Goal: Use online tool/utility: Utilize a website feature to perform a specific function

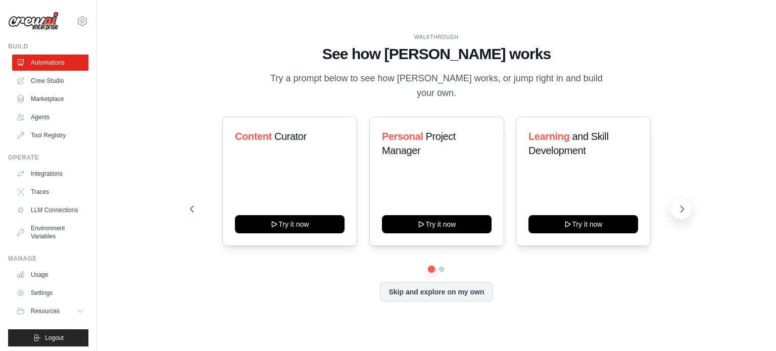
click at [677, 205] on icon at bounding box center [682, 209] width 10 height 10
click at [194, 199] on button at bounding box center [192, 209] width 20 height 20
click at [312, 287] on div "Skip and explore on my own" at bounding box center [436, 292] width 493 height 19
click at [679, 204] on icon at bounding box center [682, 209] width 10 height 10
click at [191, 204] on icon at bounding box center [191, 209] width 10 height 10
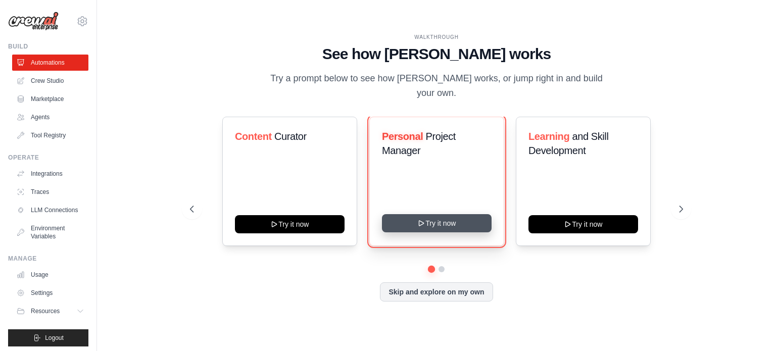
click at [413, 216] on button "Try it now" at bounding box center [437, 223] width 110 height 18
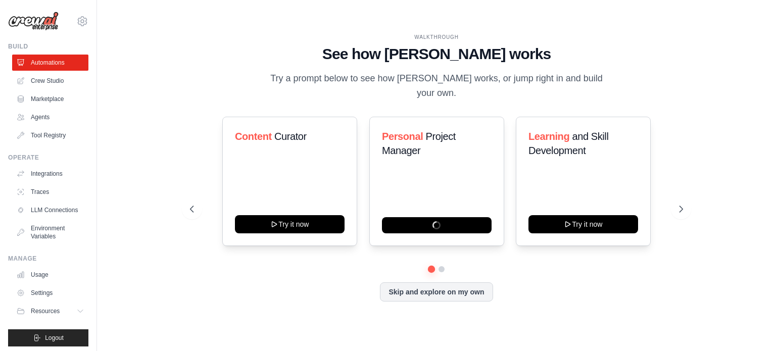
scroll to position [11, 0]
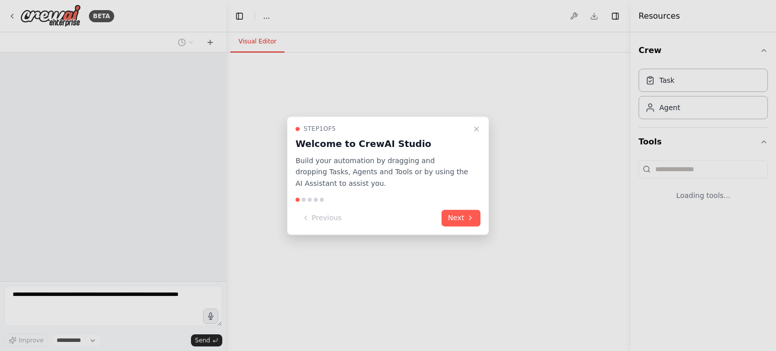
select select "****"
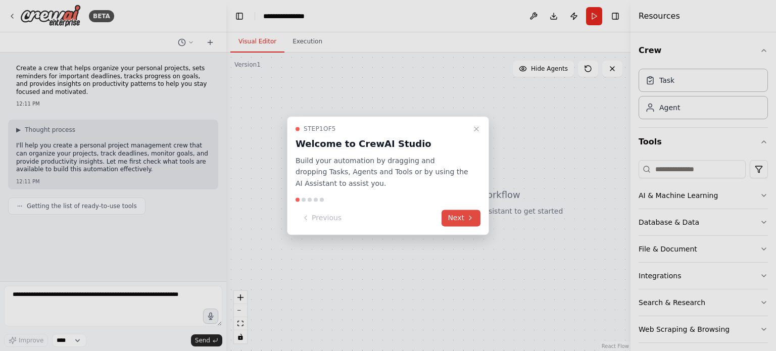
click at [468, 220] on icon at bounding box center [471, 218] width 8 height 8
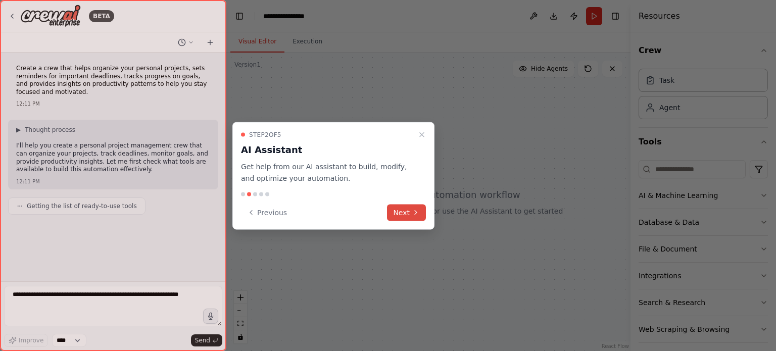
click at [415, 209] on icon at bounding box center [416, 213] width 8 height 8
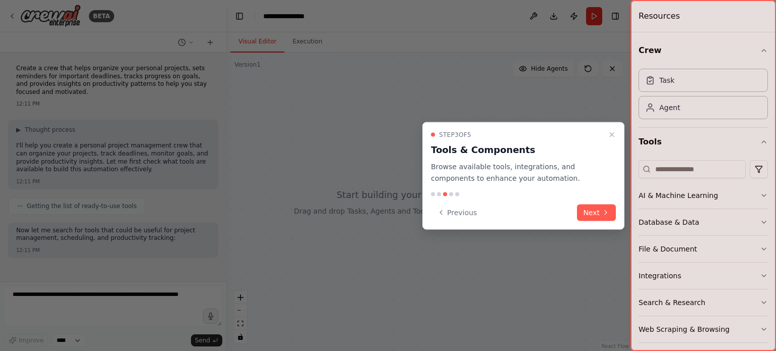
scroll to position [34, 0]
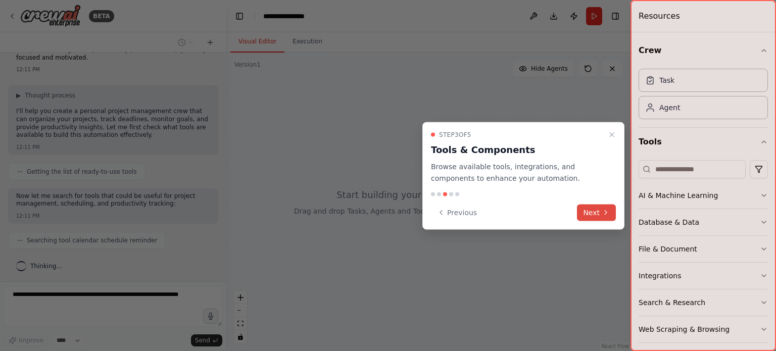
click at [593, 206] on button "Next" at bounding box center [596, 212] width 39 height 17
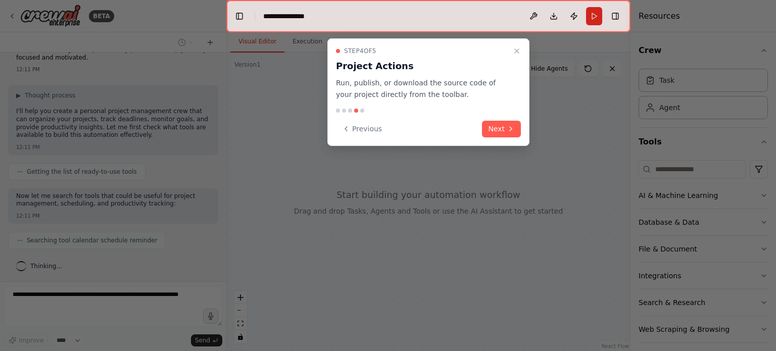
scroll to position [60, 0]
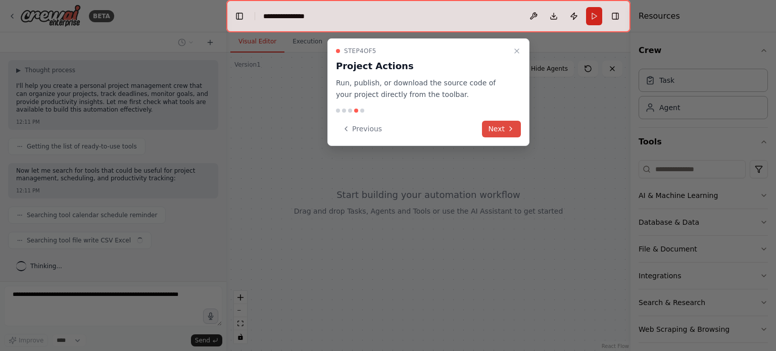
click at [505, 121] on button "Next" at bounding box center [501, 129] width 39 height 17
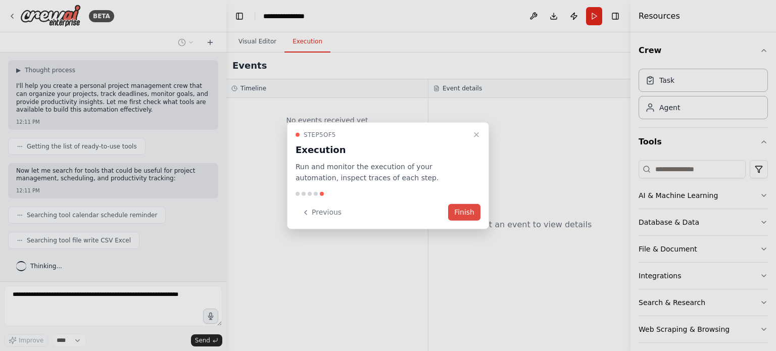
click at [459, 212] on button "Finish" at bounding box center [464, 212] width 32 height 17
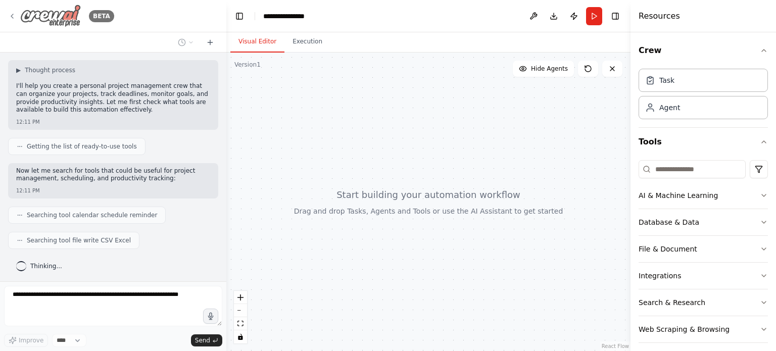
click at [12, 12] on icon at bounding box center [12, 16] width 8 height 8
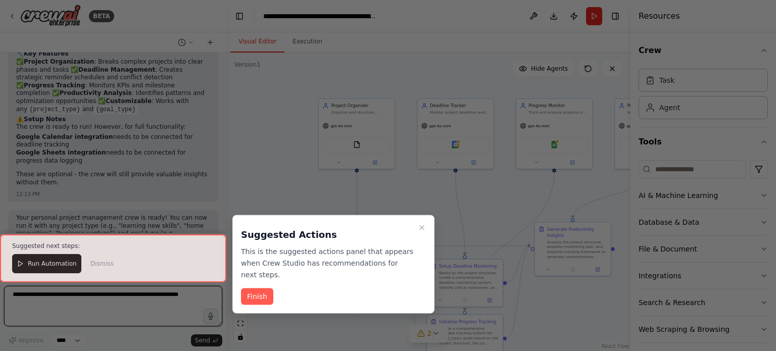
scroll to position [1169, 0]
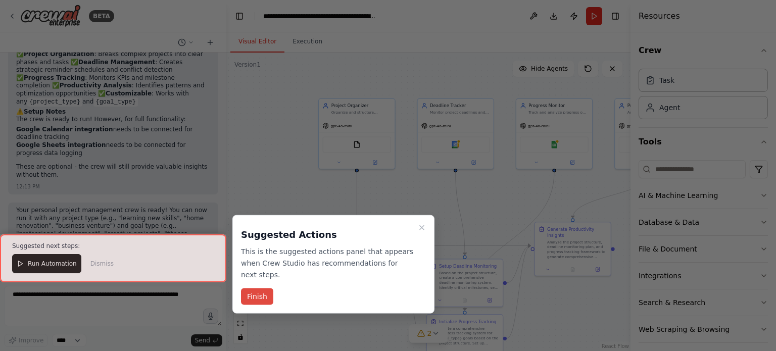
click at [261, 289] on button "Finish" at bounding box center [257, 297] width 32 height 17
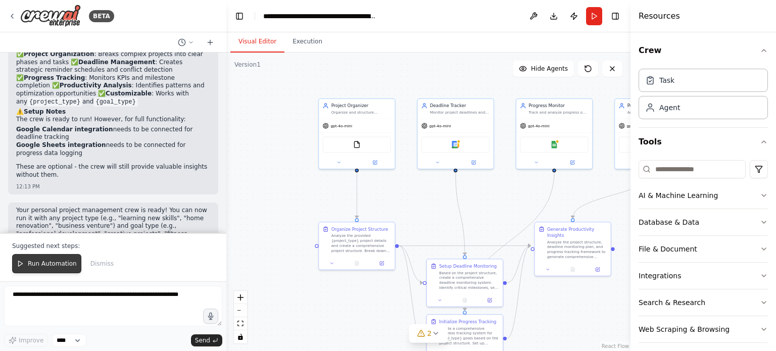
click at [34, 260] on span "Run Automation" at bounding box center [52, 264] width 49 height 8
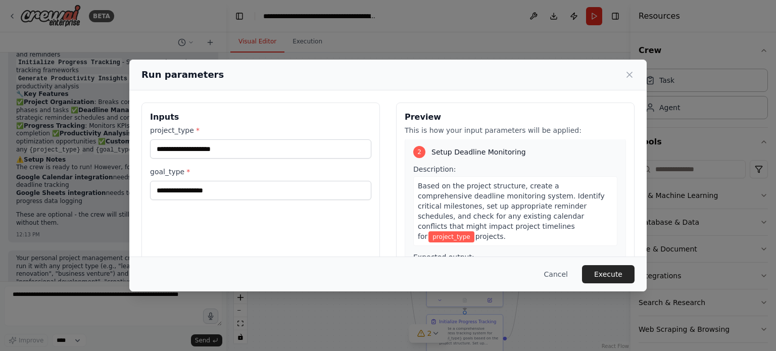
scroll to position [211, 0]
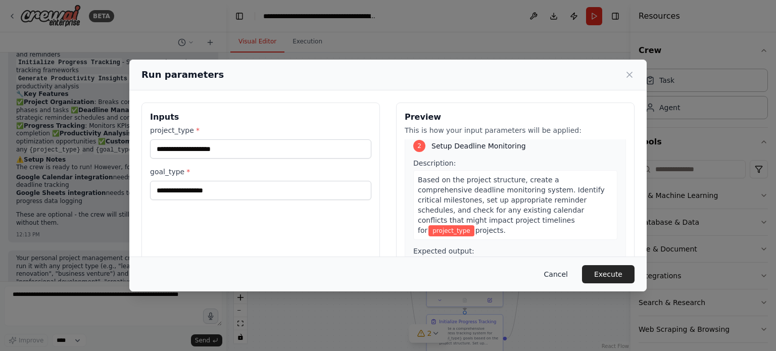
click at [570, 281] on button "Cancel" at bounding box center [556, 274] width 40 height 18
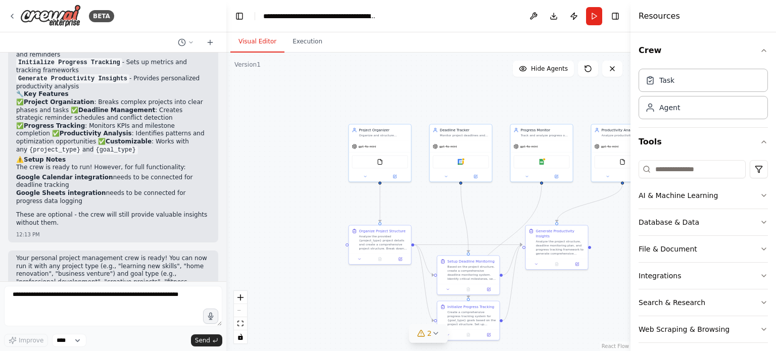
click at [423, 338] on div "2" at bounding box center [425, 334] width 15 height 10
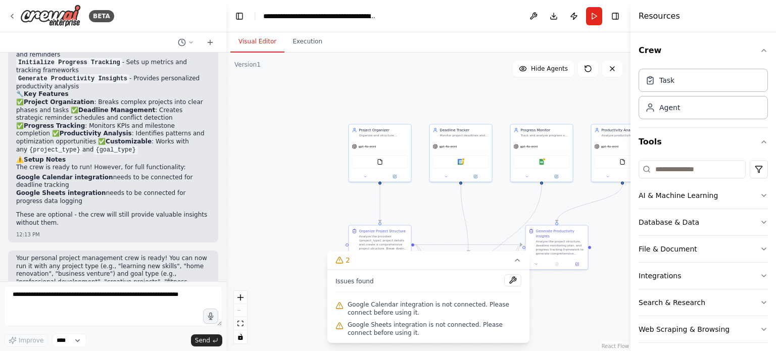
click at [562, 335] on div ".deletable-edge-delete-btn { width: 20px; height: 20px; border: 0px solid #ffff…" at bounding box center [428, 202] width 404 height 299
click at [516, 259] on icon at bounding box center [518, 260] width 8 height 8
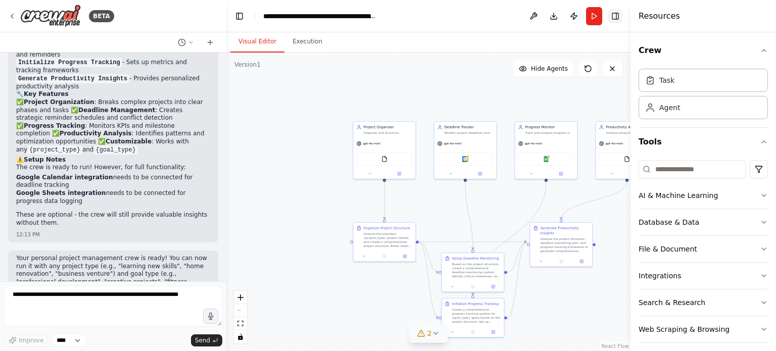
click at [619, 14] on button "Toggle Right Sidebar" at bounding box center [616, 16] width 14 height 14
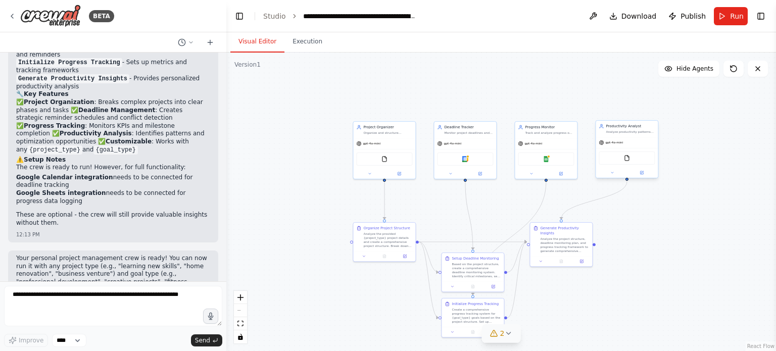
click at [613, 126] on div "Productivity Analyst" at bounding box center [630, 126] width 49 height 5
click at [627, 154] on div "FileReadTool" at bounding box center [627, 158] width 56 height 13
click at [546, 159] on img at bounding box center [546, 158] width 6 height 6
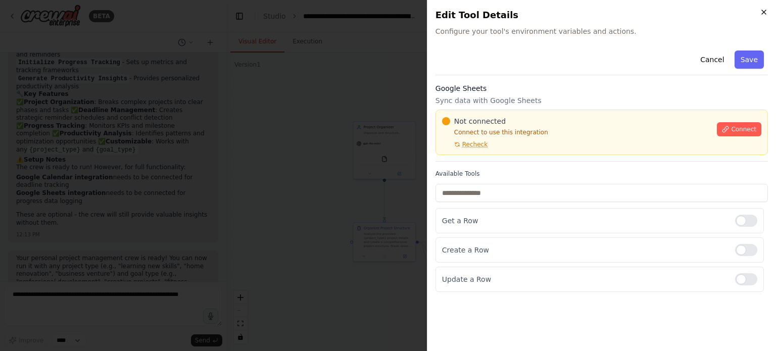
click at [764, 9] on icon "button" at bounding box center [764, 12] width 8 height 8
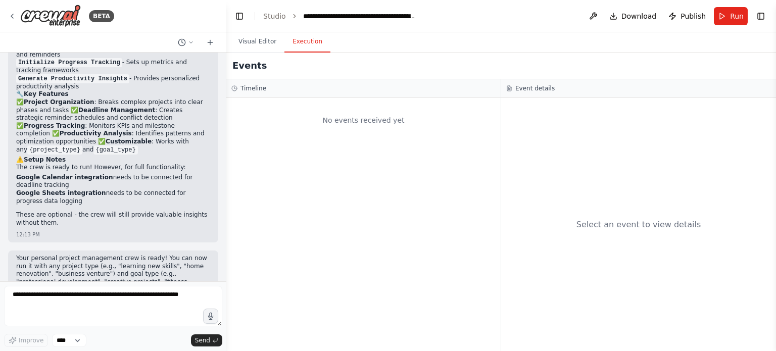
click at [302, 37] on button "Execution" at bounding box center [308, 41] width 46 height 21
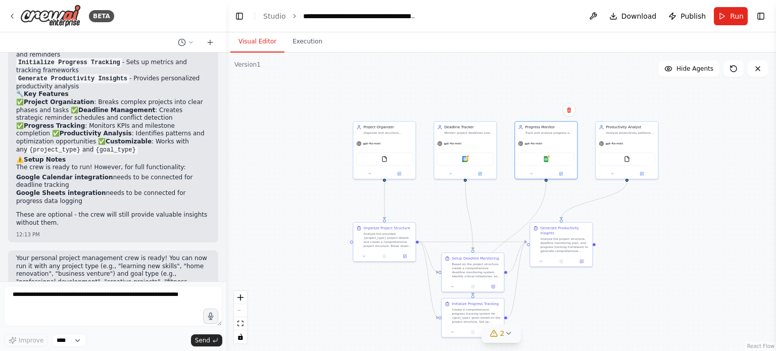
click at [267, 40] on button "Visual Editor" at bounding box center [258, 41] width 54 height 21
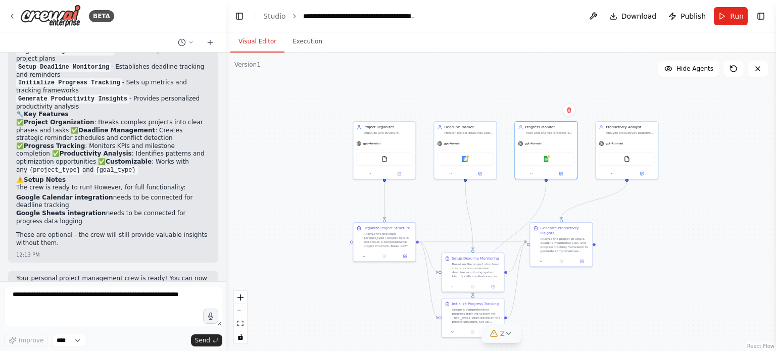
scroll to position [1121, 0]
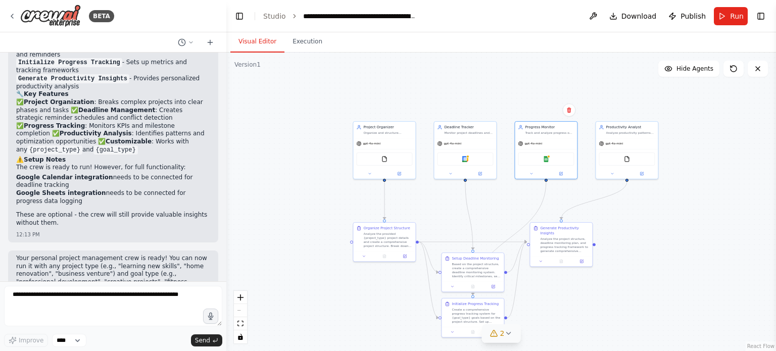
click at [288, 13] on ol "**********" at bounding box center [340, 16] width 154 height 10
click at [271, 14] on link "Studio" at bounding box center [274, 16] width 23 height 8
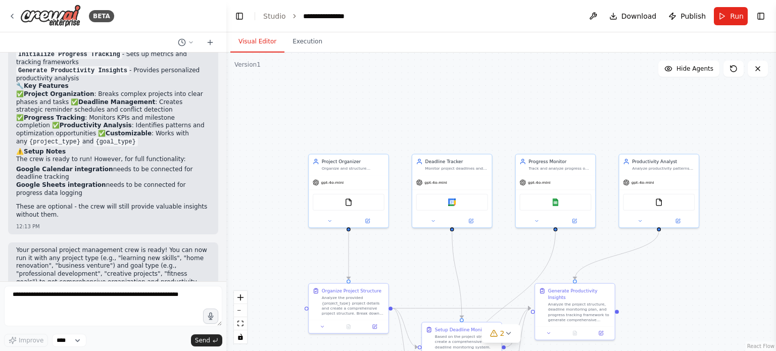
scroll to position [1121, 0]
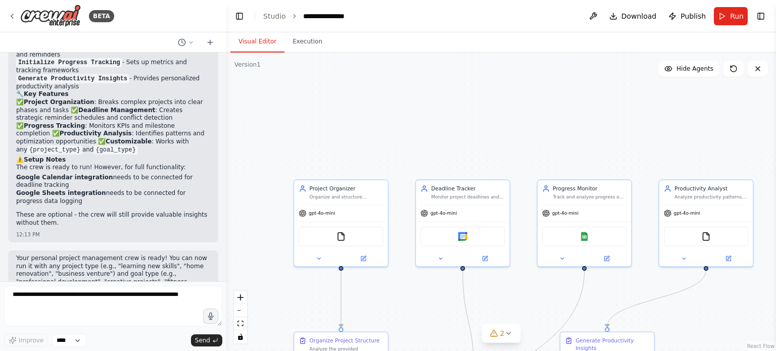
click at [401, 303] on div ".deletable-edge-delete-btn { width: 20px; height: 20px; border: 0px solid #ffff…" at bounding box center [501, 202] width 550 height 299
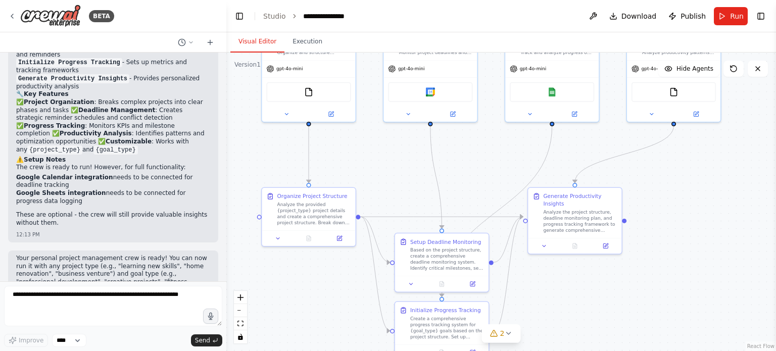
drag, startPoint x: 401, startPoint y: 303, endPoint x: 369, endPoint y: 159, distance: 148.1
click at [369, 159] on div ".deletable-edge-delete-btn { width: 20px; height: 20px; border: 0px solid #ffff…" at bounding box center [501, 202] width 550 height 299
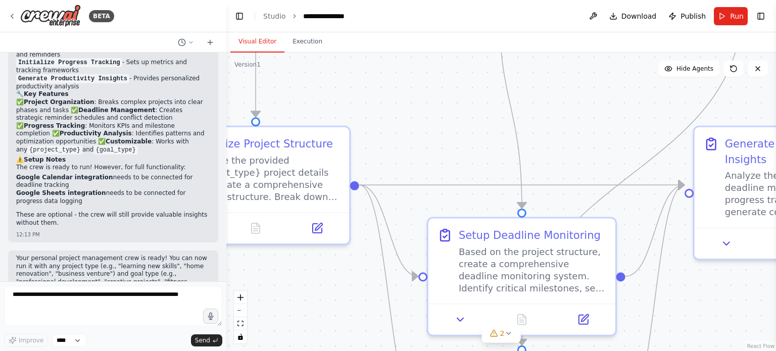
drag, startPoint x: 369, startPoint y: 159, endPoint x: 376, endPoint y: 69, distance: 90.3
click at [376, 69] on div ".deletable-edge-delete-btn { width: 20px; height: 20px; border: 0px solid #ffff…" at bounding box center [501, 202] width 550 height 299
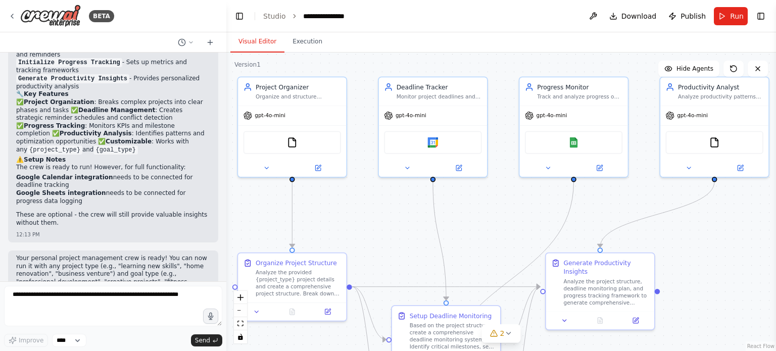
drag, startPoint x: 410, startPoint y: 115, endPoint x: 399, endPoint y: 263, distance: 148.0
click at [399, 263] on div ".deletable-edge-delete-btn { width: 20px; height: 20px; border: 0px solid #ffff…" at bounding box center [501, 202] width 550 height 299
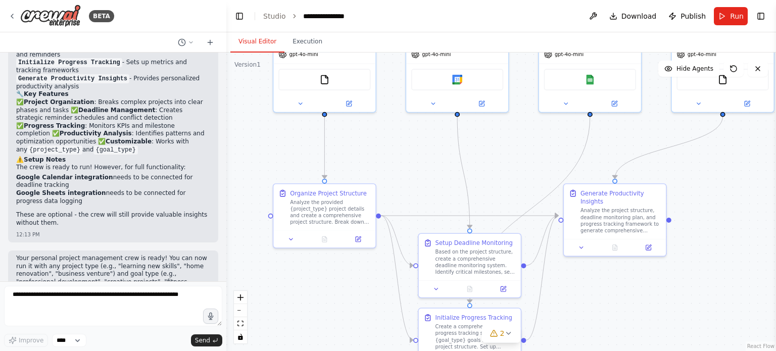
drag, startPoint x: 382, startPoint y: 238, endPoint x: 332, endPoint y: 177, distance: 78.2
click at [332, 177] on div ".deletable-edge-delete-btn { width: 20px; height: 20px; border: 0px solid #ffff…" at bounding box center [501, 202] width 550 height 299
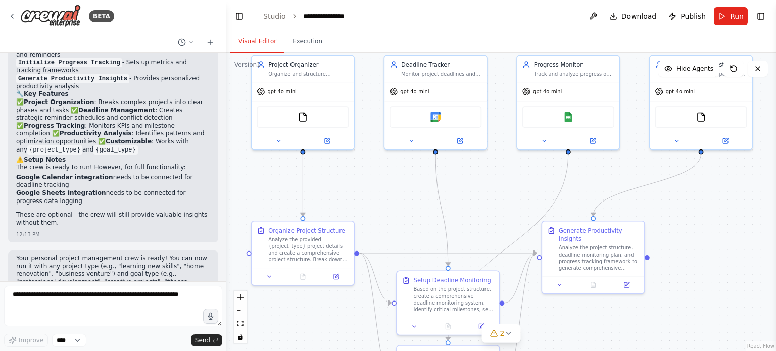
drag, startPoint x: 332, startPoint y: 177, endPoint x: 410, endPoint y: 183, distance: 78.6
click at [410, 183] on div ".deletable-edge-delete-btn { width: 20px; height: 20px; border: 0px solid #ffff…" at bounding box center [501, 202] width 550 height 299
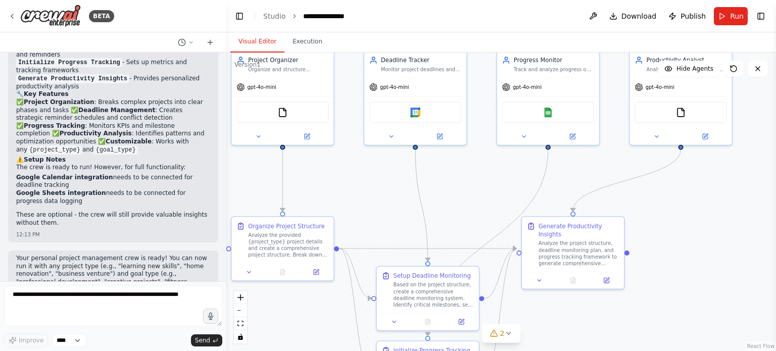
drag, startPoint x: 410, startPoint y: 183, endPoint x: 366, endPoint y: 201, distance: 47.4
click at [366, 201] on div ".deletable-edge-delete-btn { width: 20px; height: 20px; border: 0px solid #ffff…" at bounding box center [501, 202] width 550 height 299
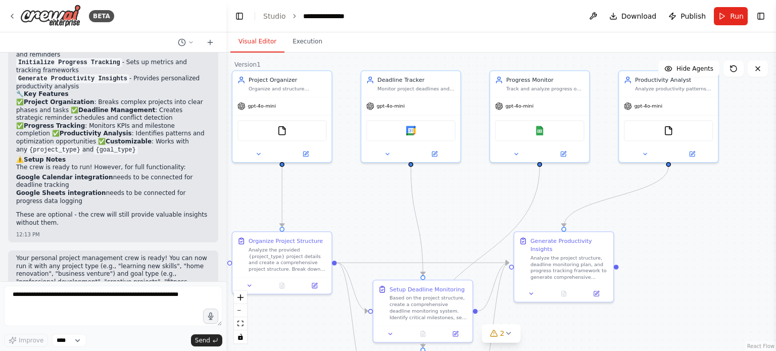
drag, startPoint x: 443, startPoint y: 225, endPoint x: 441, endPoint y: 240, distance: 14.7
click at [441, 240] on div ".deletable-edge-delete-btn { width: 20px; height: 20px; border: 0px solid #ffff…" at bounding box center [501, 202] width 550 height 299
